Goal: Book appointment/travel/reservation

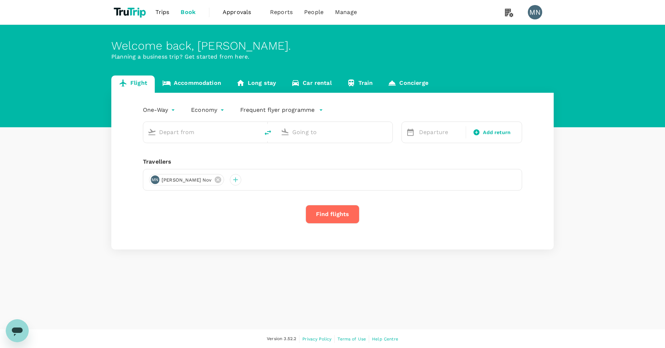
click at [191, 82] on link "Accommodation" at bounding box center [192, 83] width 74 height 17
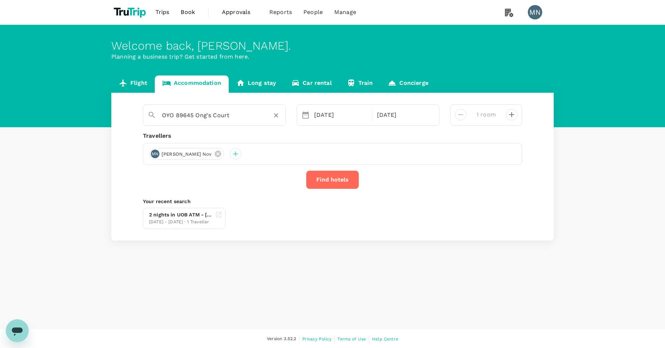
click at [279, 112] on icon "Clear" at bounding box center [276, 115] width 7 height 7
click at [261, 133] on div "The Domain Hotel The Domain Hotel" at bounding box center [217, 132] width 129 height 19
type input "The Domain Hotel"
click at [348, 114] on div "22 Oct" at bounding box center [341, 115] width 60 height 14
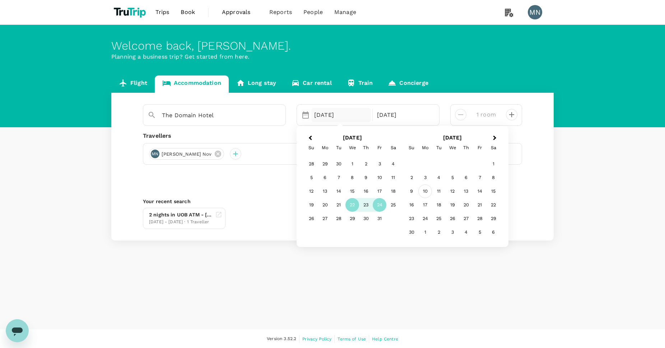
click at [426, 190] on div "10" at bounding box center [426, 191] width 14 height 14
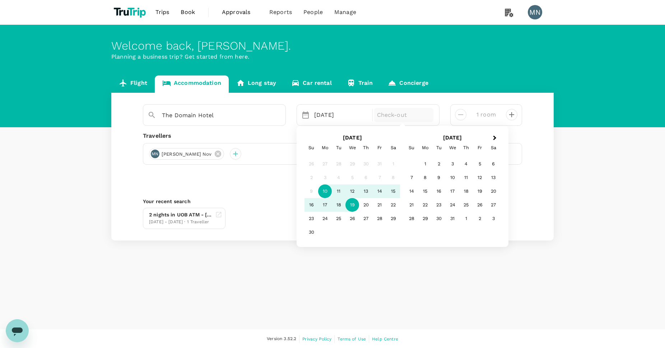
click at [352, 202] on div "19" at bounding box center [353, 205] width 14 height 14
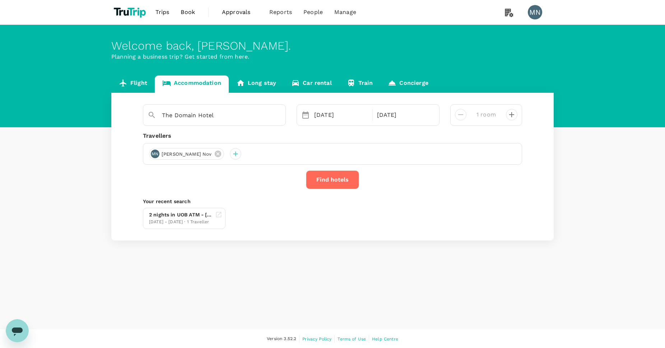
click at [335, 183] on button "Find hotels" at bounding box center [332, 179] width 53 height 19
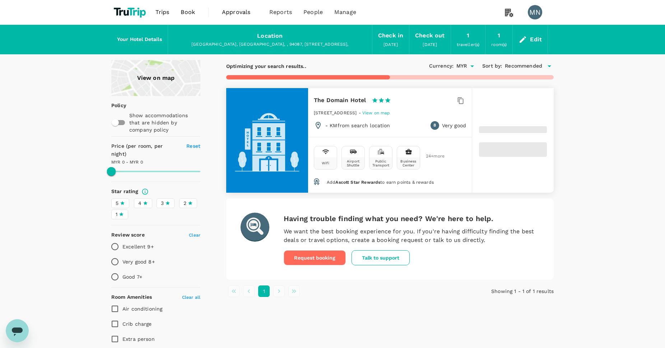
type input "952"
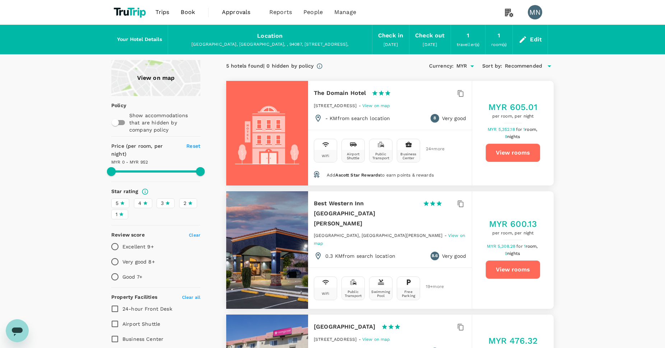
click at [532, 41] on div "Edit" at bounding box center [536, 39] width 12 height 10
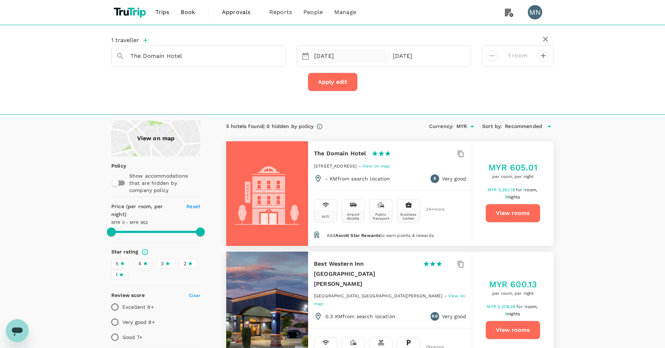
click at [352, 57] on div "10 Nov" at bounding box center [348, 56] width 75 height 14
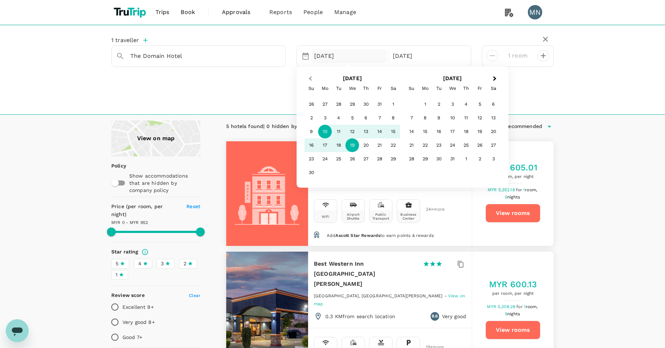
click at [310, 79] on span "Previous Month" at bounding box center [310, 79] width 0 height 8
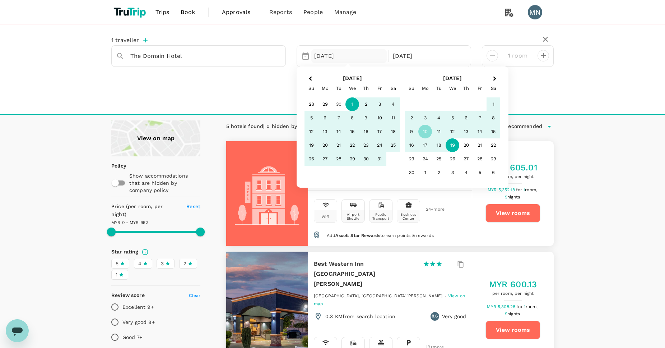
click at [351, 106] on div "1" at bounding box center [353, 104] width 14 height 14
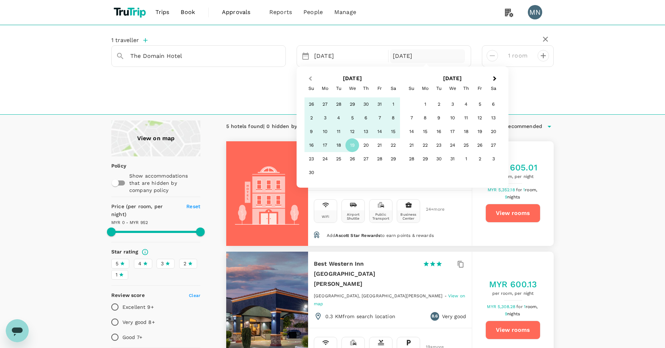
click at [312, 80] on button "Previous Month" at bounding box center [309, 78] width 11 height 11
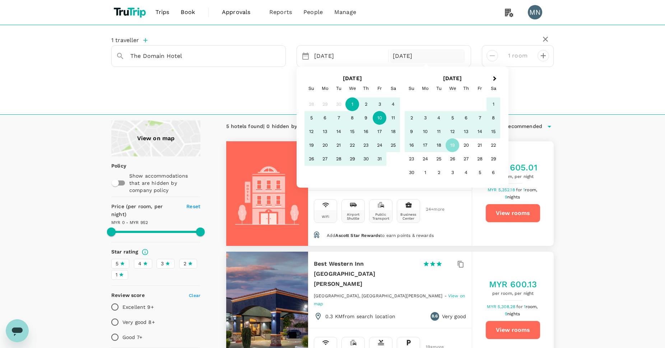
click at [380, 115] on div "10" at bounding box center [380, 118] width 14 height 14
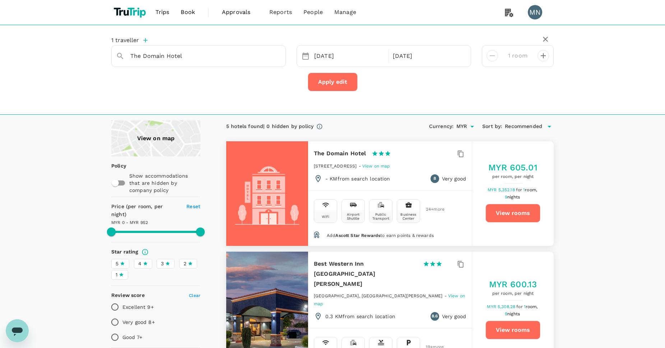
click at [331, 82] on button "Apply edit" at bounding box center [333, 82] width 50 height 19
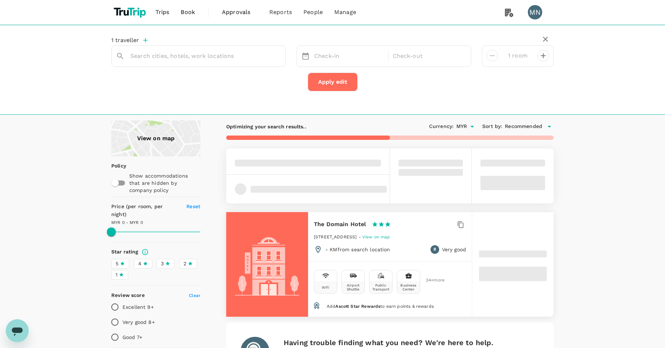
type input "The Domain Hotel"
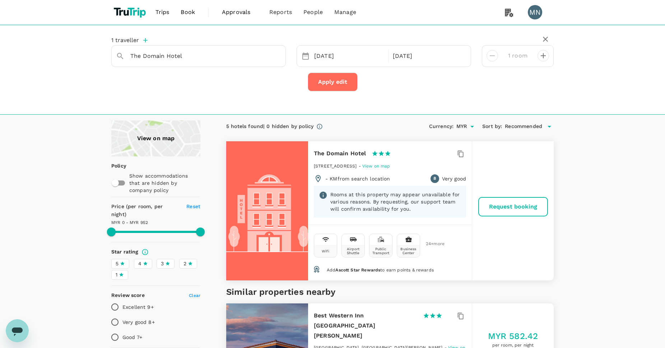
type input "952"
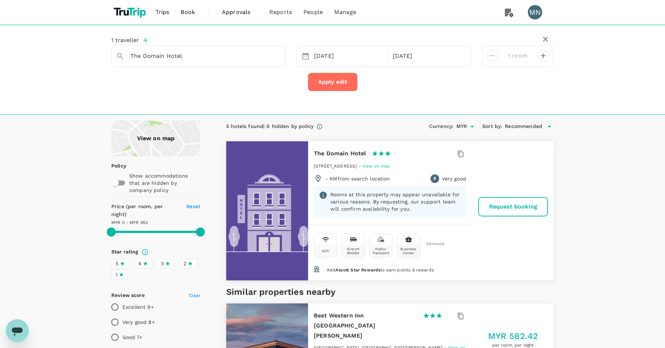
click at [128, 12] on img at bounding box center [130, 12] width 38 height 16
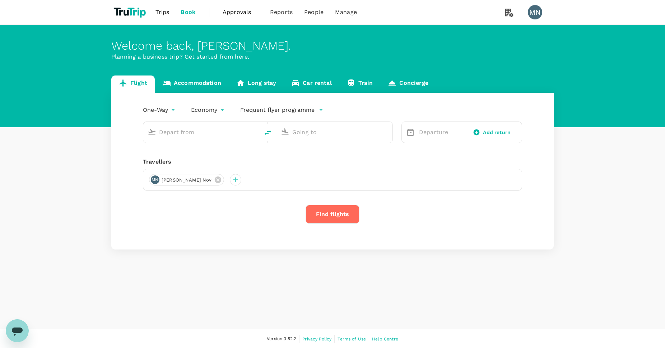
type input "Sultan Thaha (DJB)"
type input "Singapore Changi (SIN)"
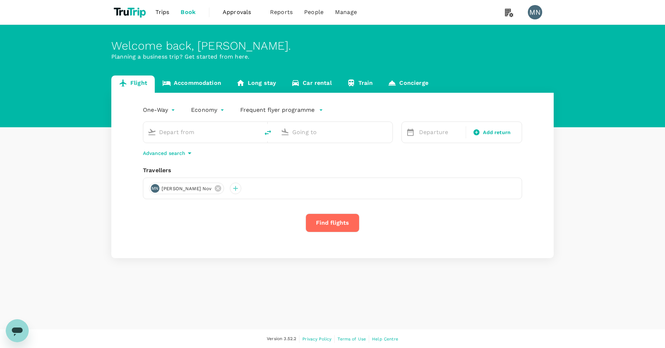
type input "Sultan Thaha (DJB)"
type input "Singapore Changi (SIN)"
click at [190, 88] on link "Accommodation" at bounding box center [192, 83] width 74 height 17
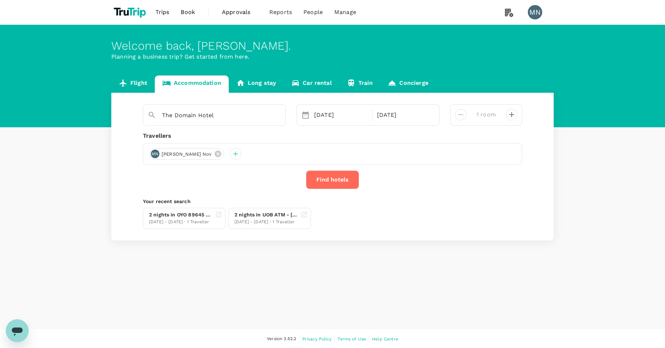
click at [338, 180] on button "Find hotels" at bounding box center [332, 179] width 53 height 19
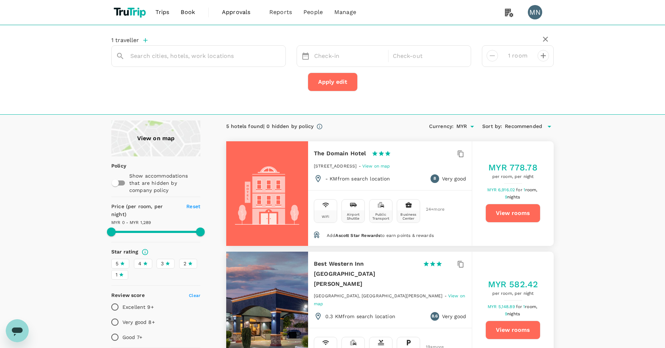
type input "The Domain Hotel"
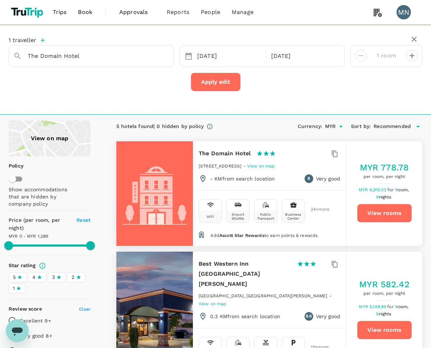
click at [305, 106] on div "1 traveller The Domain Hotel 01 Oct 10 Oct 1 room Apply edit" at bounding box center [215, 70] width 431 height 90
click at [412, 38] on icon "button" at bounding box center [414, 39] width 9 height 9
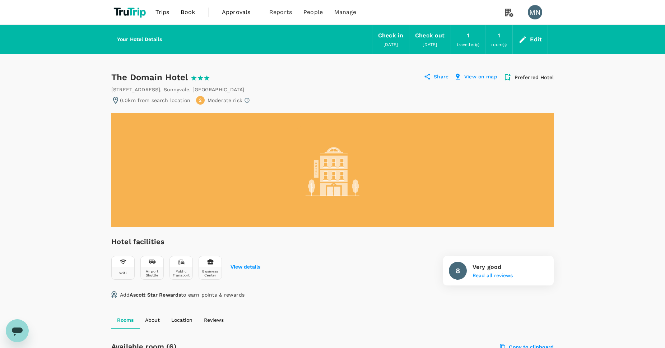
click at [531, 42] on div "Edit" at bounding box center [536, 39] width 12 height 10
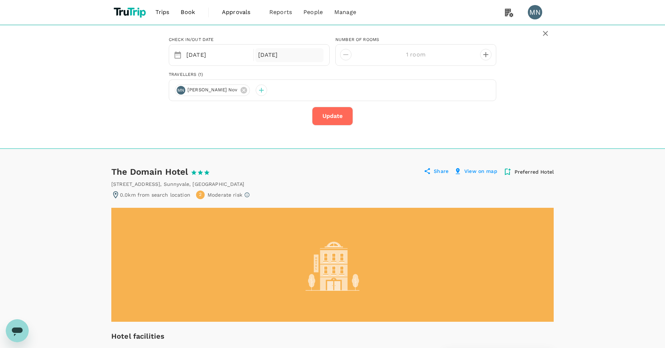
click at [297, 55] on div "[DATE]" at bounding box center [289, 55] width 69 height 14
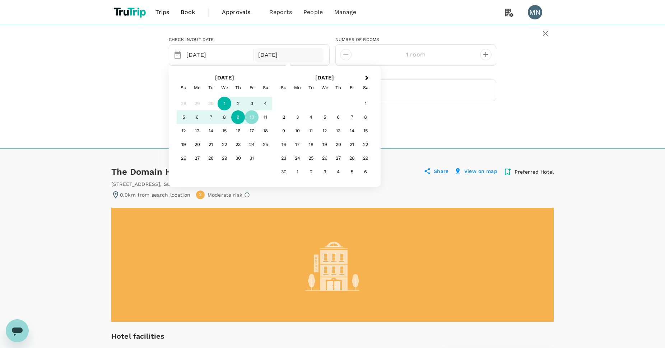
click at [236, 117] on div "9" at bounding box center [238, 117] width 14 height 14
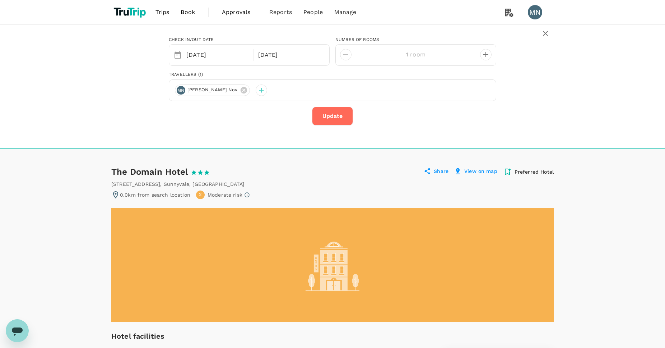
click at [333, 114] on button "Update" at bounding box center [332, 116] width 41 height 19
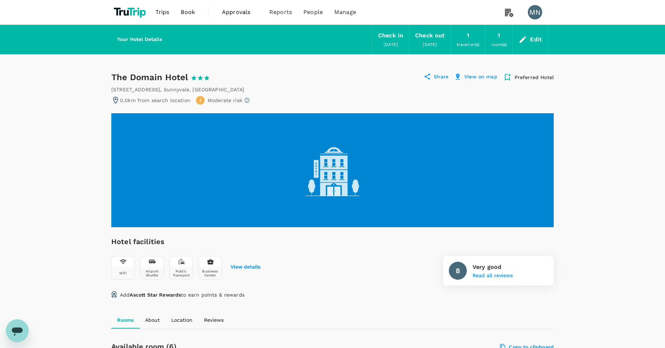
click at [436, 78] on p "Share" at bounding box center [441, 77] width 15 height 9
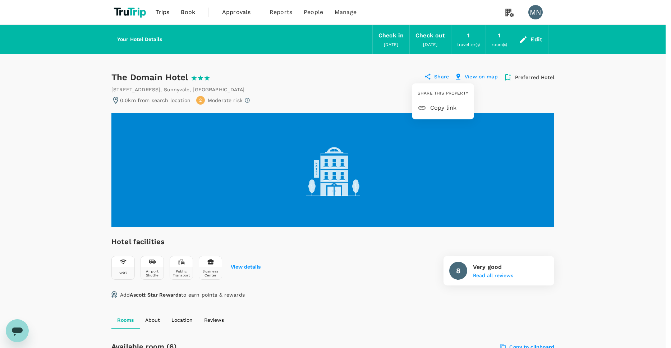
click at [440, 108] on span "Copy link" at bounding box center [449, 107] width 38 height 9
click at [568, 170] on div at bounding box center [335, 174] width 671 height 348
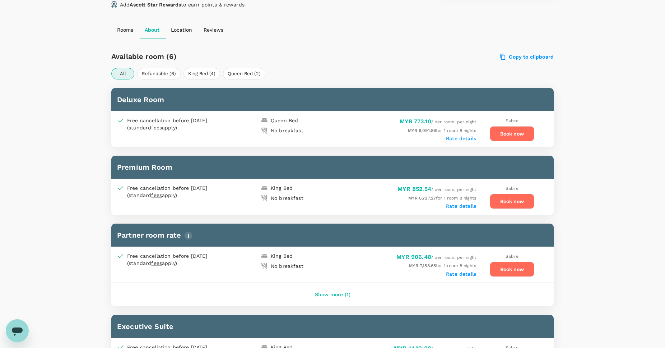
scroll to position [289, 0]
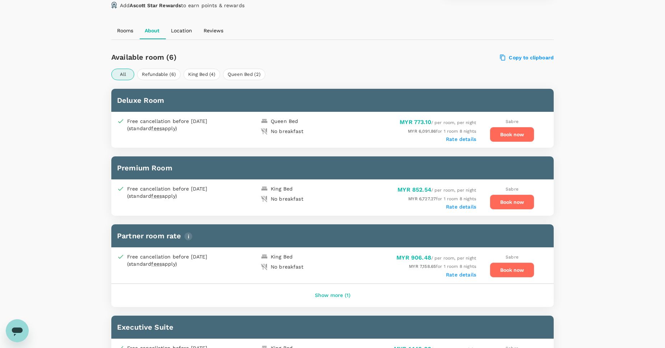
click at [459, 140] on label "Rate details" at bounding box center [461, 139] width 30 height 6
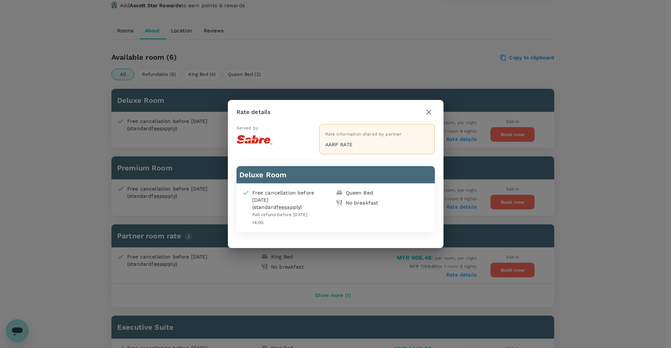
click at [428, 114] on icon "button" at bounding box center [428, 112] width 9 height 9
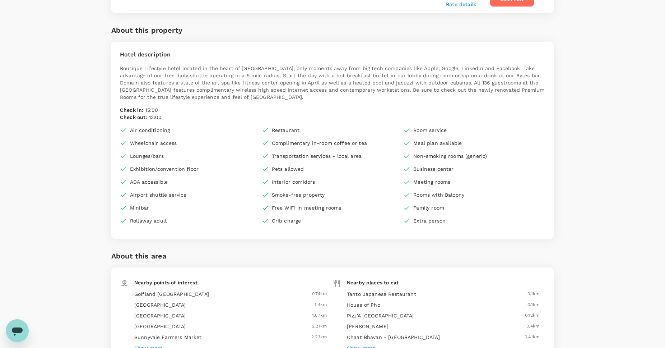
scroll to position [0, 0]
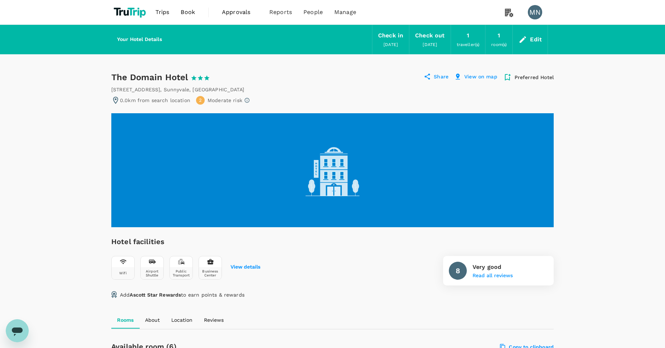
click at [537, 41] on div "Edit" at bounding box center [536, 39] width 12 height 10
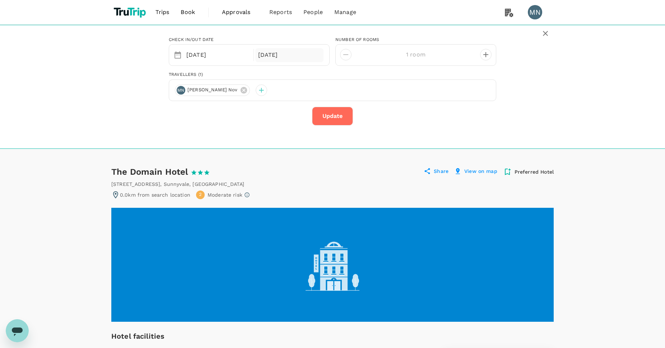
click at [307, 57] on div "[DATE]" at bounding box center [289, 55] width 69 height 14
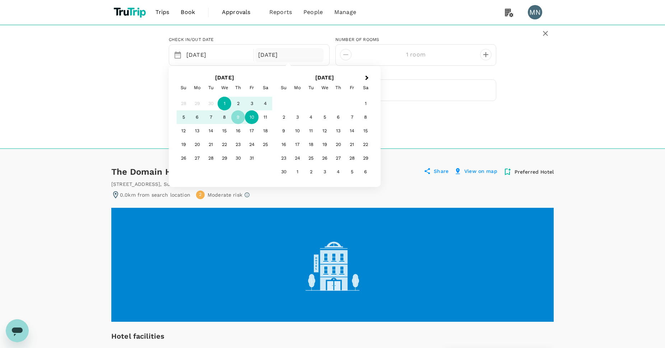
click at [253, 119] on div "10" at bounding box center [252, 117] width 14 height 14
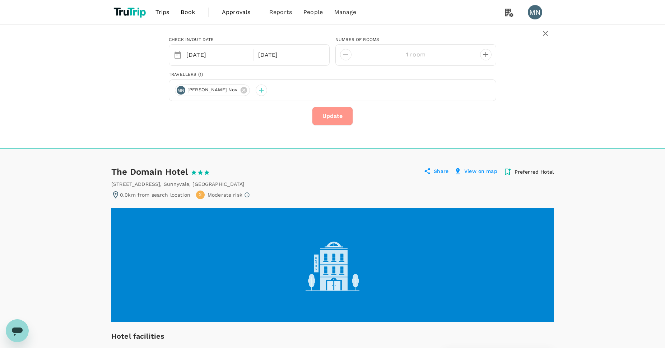
click at [336, 109] on button "Update" at bounding box center [332, 116] width 41 height 19
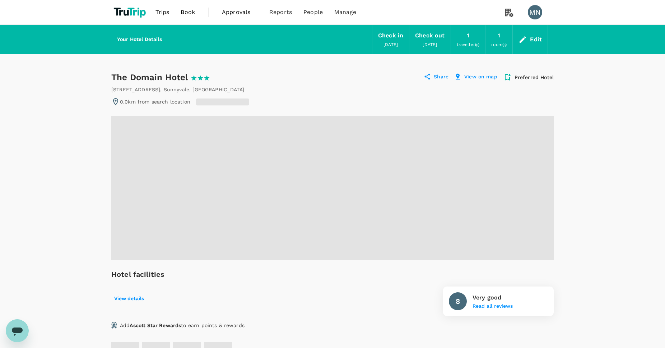
click at [437, 73] on p "Share" at bounding box center [441, 77] width 15 height 9
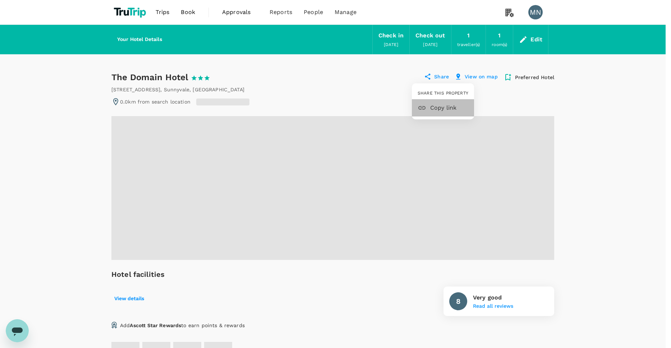
click at [439, 107] on span "Copy link" at bounding box center [449, 107] width 38 height 9
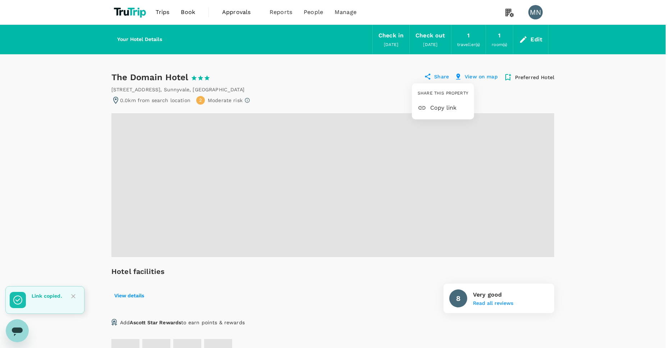
click at [613, 140] on div at bounding box center [335, 174] width 671 height 348
